Goal: Task Accomplishment & Management: Use online tool/utility

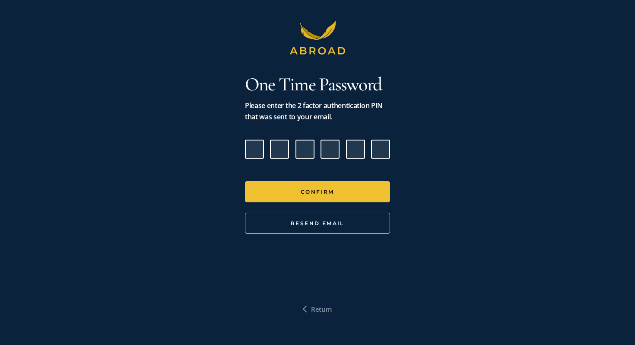
click at [256, 155] on input "Please enter verification code. Digit 1" at bounding box center [254, 149] width 19 height 19
paste input "5"
type input "2"
type input "0"
type input "8"
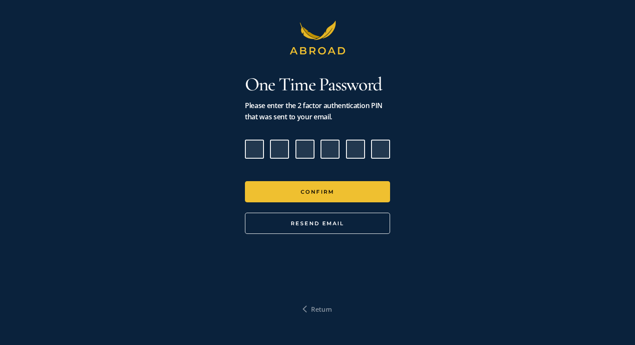
type input "3"
type input "9"
type input "5"
click at [245, 181] on button "Confirm" at bounding box center [317, 191] width 145 height 21
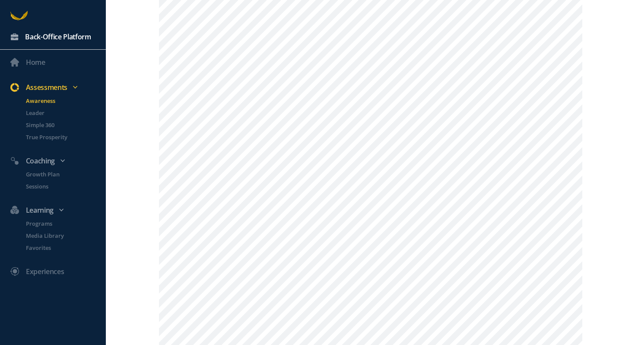
click at [54, 38] on div "Back-Office Platform" at bounding box center [58, 36] width 66 height 11
